Goal: Use online tool/utility

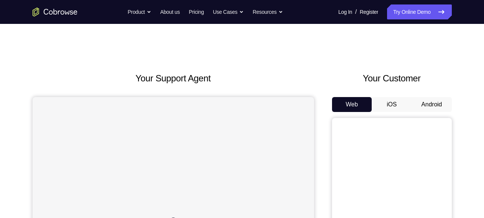
click at [427, 102] on button "Android" at bounding box center [432, 104] width 40 height 15
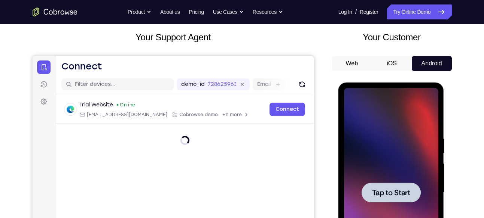
scroll to position [55, 0]
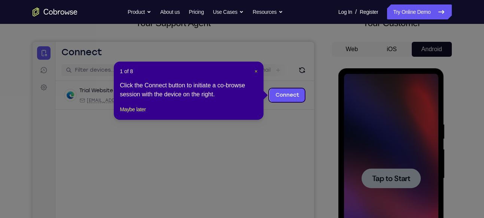
click at [254, 71] on span "×" at bounding box center [255, 71] width 3 height 6
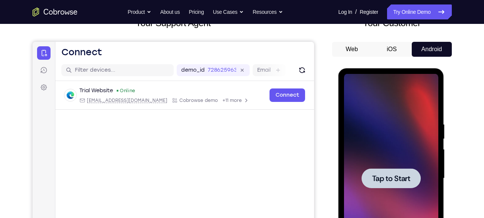
click at [386, 175] on span "Tap to Start" at bounding box center [391, 178] width 38 height 7
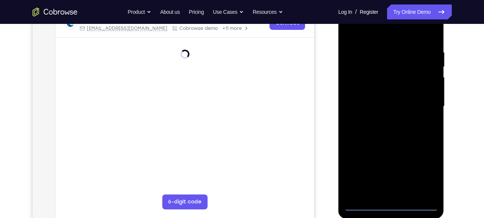
scroll to position [128, 0]
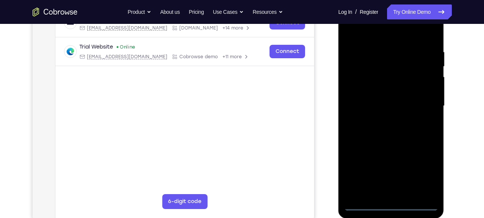
click at [390, 205] on div at bounding box center [391, 105] width 94 height 209
click at [420, 173] on div at bounding box center [391, 105] width 94 height 209
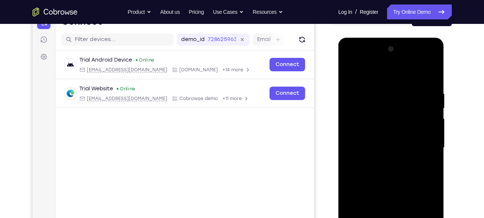
click at [394, 73] on div at bounding box center [391, 147] width 94 height 209
click at [419, 144] on div at bounding box center [391, 147] width 94 height 209
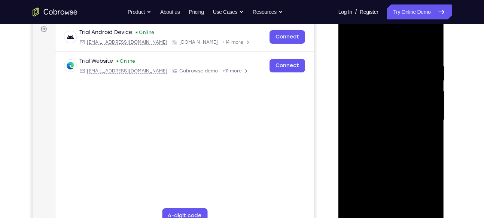
scroll to position [114, 0]
click at [385, 133] on div at bounding box center [391, 119] width 94 height 209
click at [378, 108] on div at bounding box center [391, 119] width 94 height 209
click at [384, 101] on div at bounding box center [391, 119] width 94 height 209
click at [385, 120] on div at bounding box center [391, 119] width 94 height 209
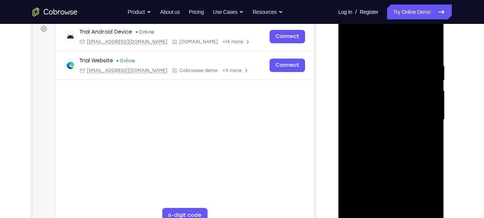
click at [381, 145] on div at bounding box center [391, 119] width 94 height 209
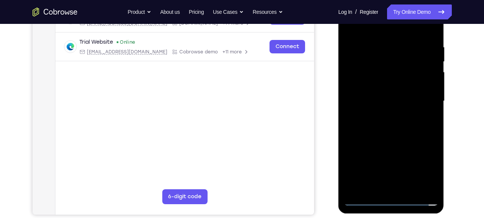
scroll to position [133, 0]
click at [386, 123] on div at bounding box center [391, 100] width 94 height 209
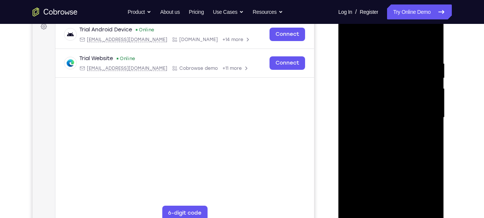
scroll to position [116, 0]
drag, startPoint x: 400, startPoint y: 123, endPoint x: 395, endPoint y: 79, distance: 44.5
click at [395, 79] on div at bounding box center [391, 117] width 94 height 209
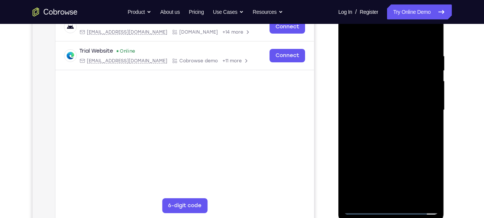
scroll to position [124, 0]
click at [391, 145] on div at bounding box center [391, 109] width 94 height 209
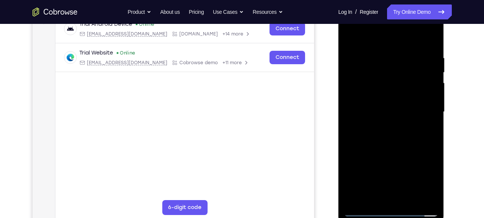
scroll to position [114, 0]
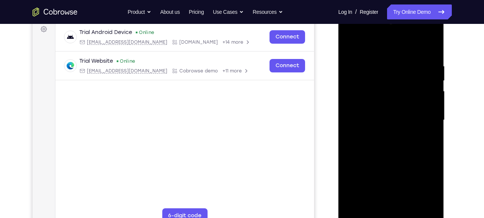
click at [380, 58] on div at bounding box center [391, 120] width 94 height 209
click at [429, 49] on div at bounding box center [391, 120] width 94 height 209
click at [400, 55] on div at bounding box center [391, 120] width 94 height 209
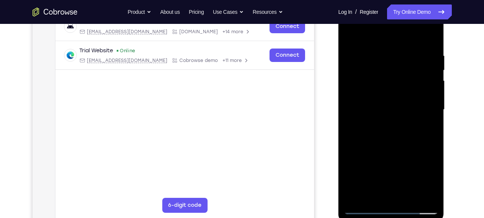
scroll to position [126, 0]
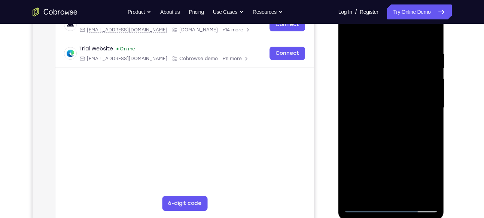
click at [425, 49] on div at bounding box center [391, 107] width 94 height 209
click at [429, 80] on div at bounding box center [391, 107] width 94 height 209
click at [356, 87] on div at bounding box center [391, 107] width 94 height 209
click at [433, 102] on div at bounding box center [391, 107] width 94 height 209
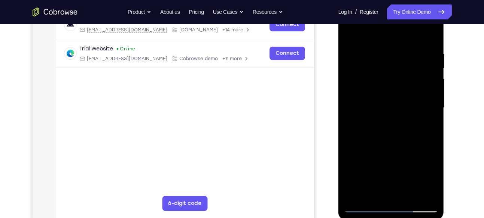
click at [430, 33] on div at bounding box center [391, 107] width 94 height 209
drag, startPoint x: 418, startPoint y: 51, endPoint x: 375, endPoint y: 55, distance: 42.8
click at [375, 55] on div at bounding box center [391, 107] width 94 height 209
click at [410, 46] on div at bounding box center [391, 107] width 94 height 209
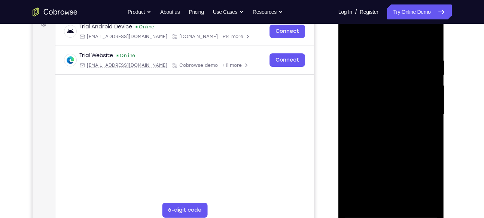
click at [429, 56] on div at bounding box center [391, 114] width 94 height 209
click at [427, 66] on div at bounding box center [391, 114] width 94 height 209
click at [352, 94] on div at bounding box center [391, 114] width 94 height 209
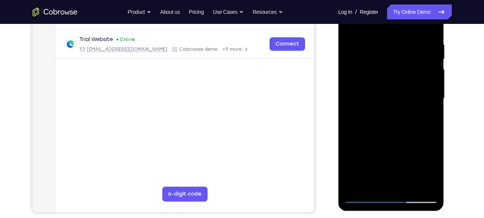
scroll to position [136, 0]
click at [423, 97] on div at bounding box center [391, 98] width 94 height 209
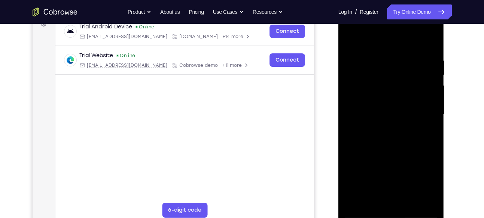
scroll to position [118, 0]
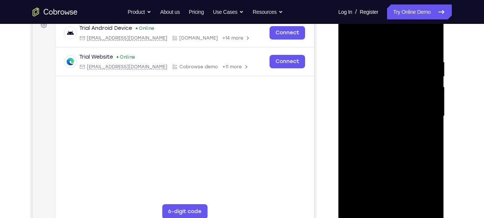
click at [429, 97] on div at bounding box center [391, 116] width 94 height 209
click at [430, 41] on div at bounding box center [391, 116] width 94 height 209
drag, startPoint x: 420, startPoint y: 58, endPoint x: 387, endPoint y: 60, distance: 33.4
click at [387, 60] on div at bounding box center [391, 116] width 94 height 209
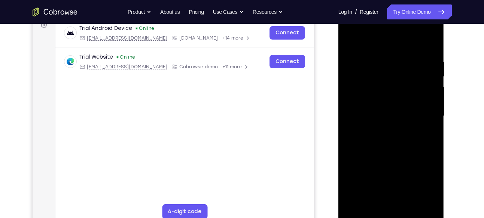
click at [401, 56] on div at bounding box center [391, 116] width 94 height 209
click at [428, 64] on div at bounding box center [391, 116] width 94 height 209
click at [429, 43] on div at bounding box center [391, 116] width 94 height 209
drag, startPoint x: 365, startPoint y: 58, endPoint x: 449, endPoint y: 57, distance: 83.8
click at [445, 57] on html "Online web based iOS Simulators and Android Emulators. Run iPhone, iPad, Mobile…" at bounding box center [391, 118] width 107 height 224
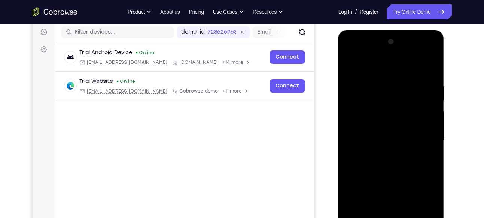
scroll to position [86, 0]
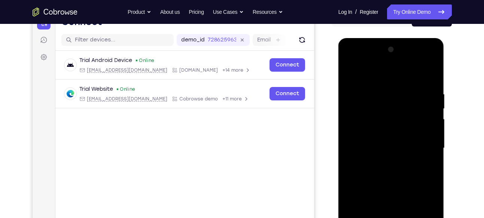
click at [375, 92] on div at bounding box center [391, 148] width 94 height 209
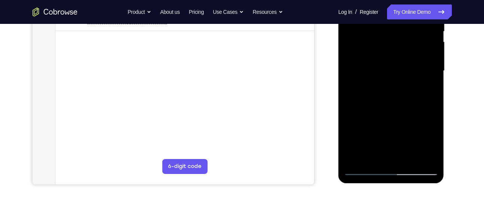
scroll to position [165, 0]
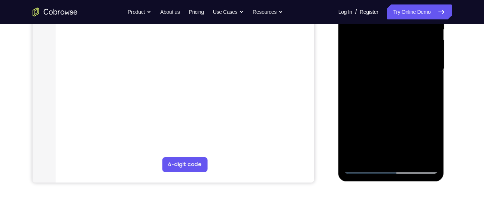
click at [373, 155] on div at bounding box center [391, 68] width 94 height 209
click at [391, 76] on div at bounding box center [391, 68] width 94 height 209
click at [393, 154] on div at bounding box center [391, 68] width 94 height 209
click at [393, 56] on div at bounding box center [391, 68] width 94 height 209
click at [420, 155] on div at bounding box center [391, 68] width 94 height 209
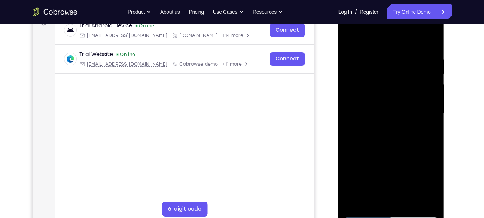
scroll to position [120, 0]
click at [429, 65] on div at bounding box center [391, 113] width 94 height 209
click at [357, 75] on div at bounding box center [391, 113] width 94 height 209
click at [368, 40] on div at bounding box center [391, 113] width 94 height 209
drag, startPoint x: 392, startPoint y: 96, endPoint x: 398, endPoint y: 48, distance: 49.0
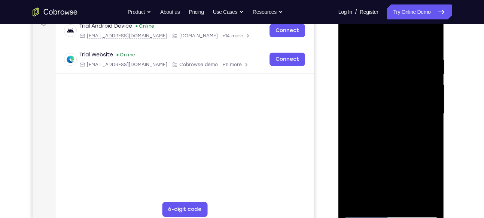
click at [398, 48] on div at bounding box center [391, 113] width 94 height 209
drag, startPoint x: 394, startPoint y: 126, endPoint x: 395, endPoint y: 60, distance: 65.9
click at [395, 60] on div at bounding box center [391, 113] width 94 height 209
click at [366, 127] on div at bounding box center [391, 113] width 94 height 209
click at [367, 155] on div at bounding box center [391, 113] width 94 height 209
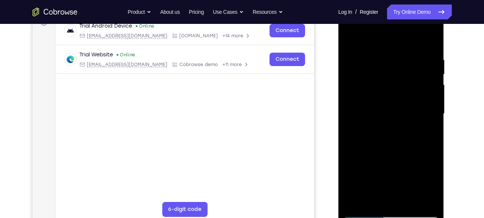
drag, startPoint x: 397, startPoint y: 104, endPoint x: 400, endPoint y: 56, distance: 47.6
click at [400, 56] on div at bounding box center [391, 113] width 94 height 209
drag, startPoint x: 395, startPoint y: 111, endPoint x: 395, endPoint y: 71, distance: 40.0
click at [395, 71] on div at bounding box center [391, 113] width 94 height 209
drag, startPoint x: 396, startPoint y: 138, endPoint x: 396, endPoint y: 66, distance: 72.6
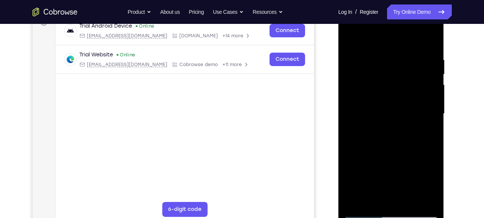
click at [396, 66] on div at bounding box center [391, 113] width 94 height 209
drag, startPoint x: 398, startPoint y: 111, endPoint x: 404, endPoint y: 64, distance: 48.2
click at [404, 64] on div at bounding box center [391, 113] width 94 height 209
drag, startPoint x: 404, startPoint y: 114, endPoint x: 398, endPoint y: 71, distance: 43.8
click at [398, 71] on div at bounding box center [391, 113] width 94 height 209
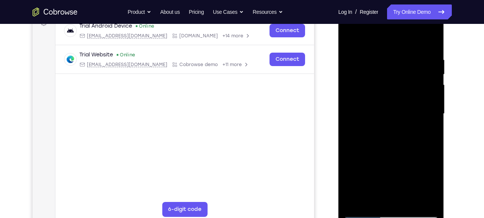
drag, startPoint x: 395, startPoint y: 122, endPoint x: 399, endPoint y: 73, distance: 49.1
click at [399, 73] on div at bounding box center [391, 113] width 94 height 209
drag, startPoint x: 397, startPoint y: 121, endPoint x: 401, endPoint y: 73, distance: 47.6
click at [401, 73] on div at bounding box center [391, 113] width 94 height 209
drag, startPoint x: 398, startPoint y: 119, endPoint x: 397, endPoint y: 80, distance: 38.2
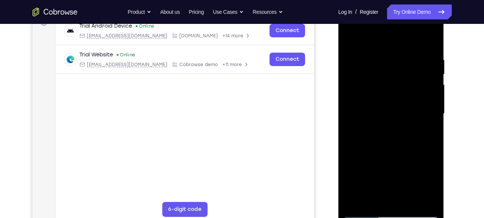
click at [397, 80] on div at bounding box center [391, 113] width 94 height 209
drag, startPoint x: 400, startPoint y: 118, endPoint x: 400, endPoint y: 74, distance: 44.1
click at [400, 74] on div at bounding box center [391, 113] width 94 height 209
drag, startPoint x: 401, startPoint y: 122, endPoint x: 399, endPoint y: 77, distance: 45.3
click at [399, 77] on div at bounding box center [391, 113] width 94 height 209
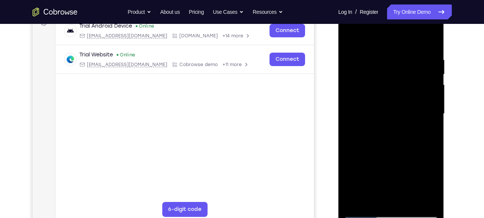
drag, startPoint x: 394, startPoint y: 126, endPoint x: 394, endPoint y: 66, distance: 59.9
click at [394, 66] on div at bounding box center [391, 113] width 94 height 209
drag, startPoint x: 397, startPoint y: 116, endPoint x: 392, endPoint y: 70, distance: 46.2
click at [392, 70] on div at bounding box center [391, 113] width 94 height 209
drag, startPoint x: 397, startPoint y: 121, endPoint x: 397, endPoint y: 97, distance: 23.6
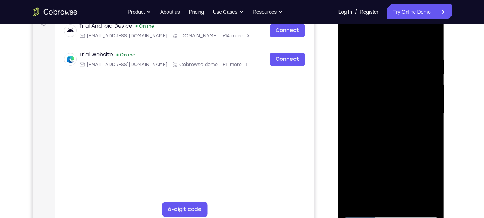
click at [397, 97] on div at bounding box center [391, 113] width 94 height 209
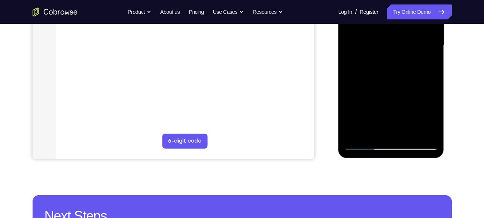
scroll to position [191, 0]
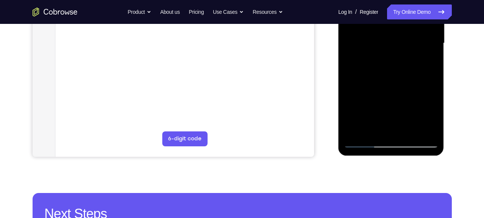
click at [357, 131] on div at bounding box center [391, 43] width 94 height 209
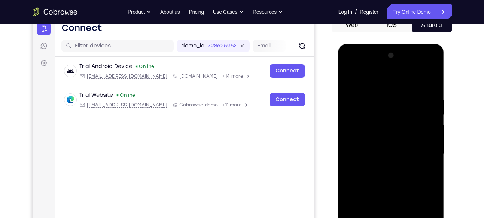
scroll to position [79, 0]
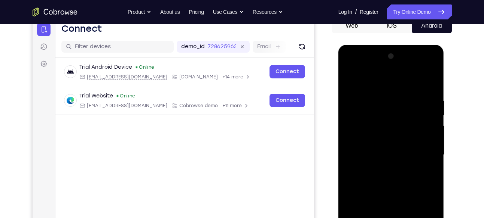
drag, startPoint x: 392, startPoint y: 115, endPoint x: 389, endPoint y: 192, distance: 76.7
click at [389, 192] on div at bounding box center [391, 155] width 94 height 209
drag, startPoint x: 398, startPoint y: 114, endPoint x: 398, endPoint y: 164, distance: 49.8
click at [398, 164] on div at bounding box center [391, 155] width 94 height 209
drag, startPoint x: 400, startPoint y: 118, endPoint x: 393, endPoint y: 189, distance: 71.4
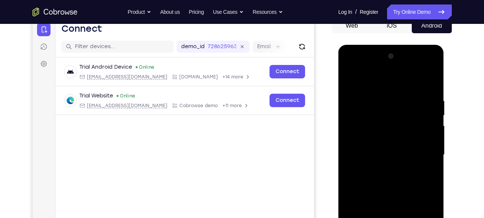
click at [393, 189] on div at bounding box center [391, 155] width 94 height 209
drag, startPoint x: 397, startPoint y: 114, endPoint x: 385, endPoint y: 204, distance: 90.9
click at [385, 204] on div at bounding box center [391, 155] width 94 height 209
click at [377, 91] on div at bounding box center [391, 155] width 94 height 209
click at [419, 103] on div at bounding box center [391, 155] width 94 height 209
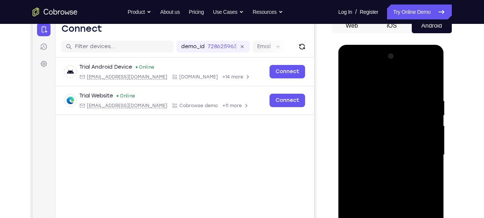
click at [430, 105] on div at bounding box center [391, 155] width 94 height 209
click at [429, 83] on div at bounding box center [391, 155] width 94 height 209
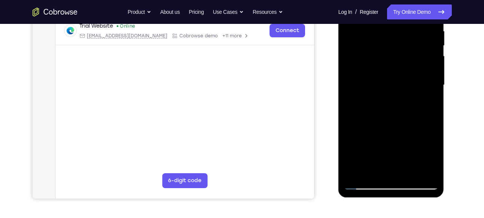
scroll to position [115, 0]
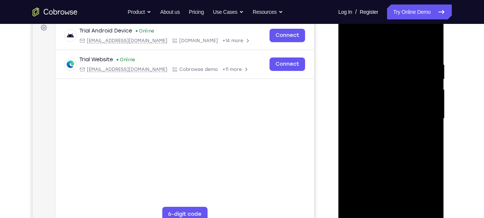
click at [432, 207] on div at bounding box center [391, 118] width 94 height 209
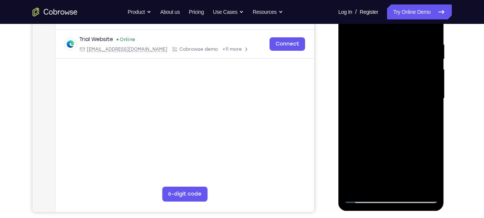
scroll to position [136, 0]
click at [406, 186] on div at bounding box center [391, 98] width 94 height 209
click at [384, 137] on div at bounding box center [391, 98] width 94 height 209
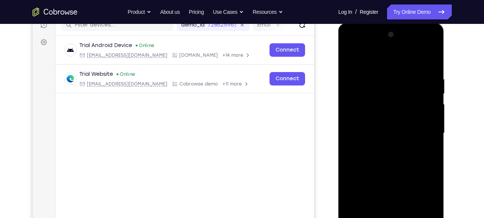
scroll to position [98, 0]
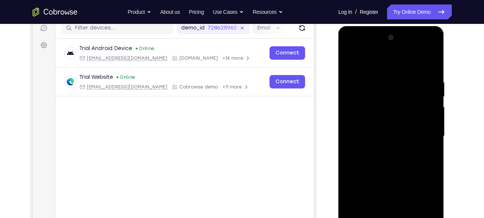
click at [352, 59] on div at bounding box center [391, 136] width 94 height 209
click at [382, 74] on div at bounding box center [391, 136] width 94 height 209
click at [428, 85] on div at bounding box center [391, 136] width 94 height 209
click at [429, 79] on div at bounding box center [391, 136] width 94 height 209
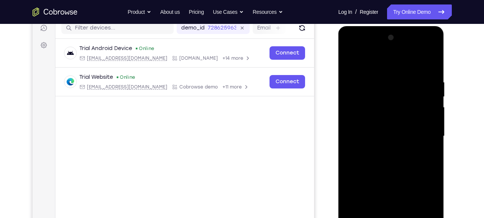
click at [429, 79] on div at bounding box center [391, 136] width 94 height 209
click at [429, 64] on div at bounding box center [391, 136] width 94 height 209
drag, startPoint x: 395, startPoint y: 93, endPoint x: 388, endPoint y: 205, distance: 112.1
click at [388, 205] on div at bounding box center [391, 136] width 94 height 209
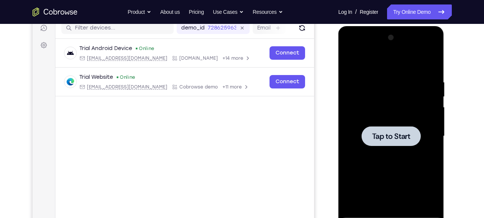
click at [383, 76] on div at bounding box center [391, 136] width 94 height 209
